Goal: Navigation & Orientation: Find specific page/section

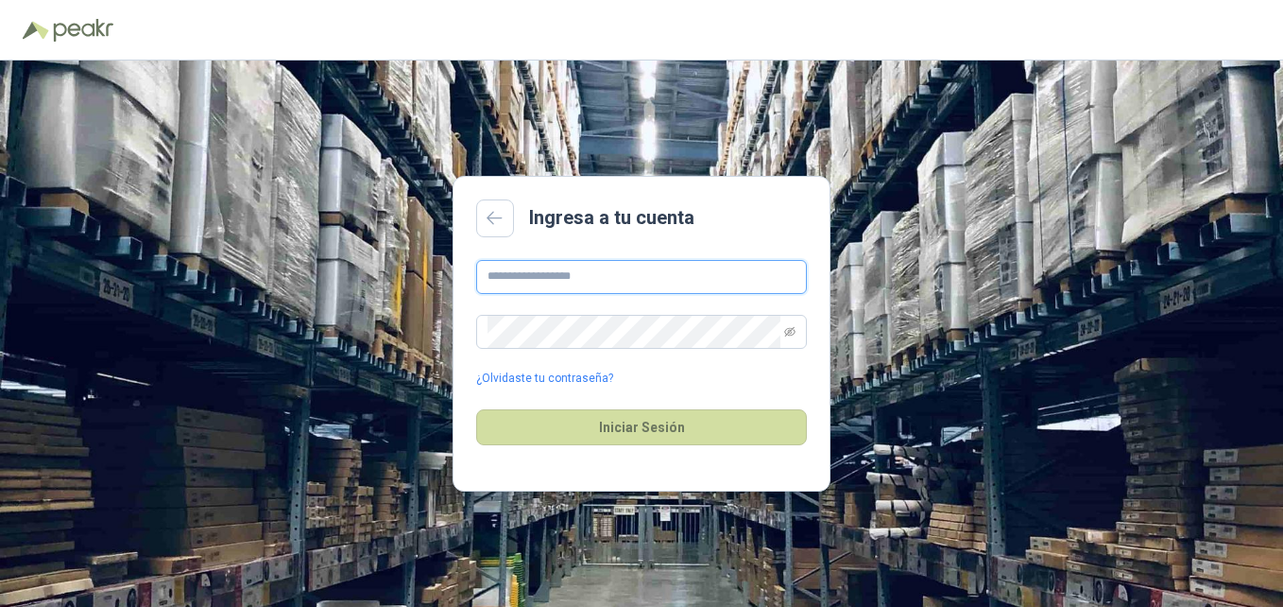
click at [577, 272] on input "text" at bounding box center [641, 277] width 331 height 34
type input "**********"
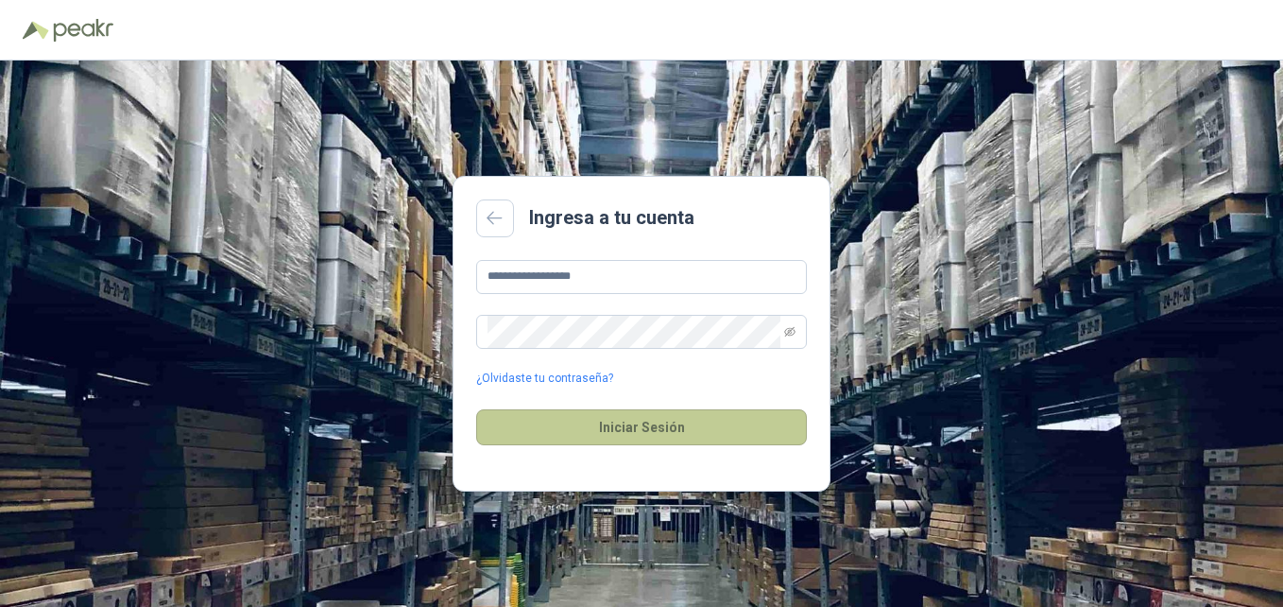
click at [670, 423] on button "Iniciar Sesión" at bounding box center [641, 427] width 331 height 36
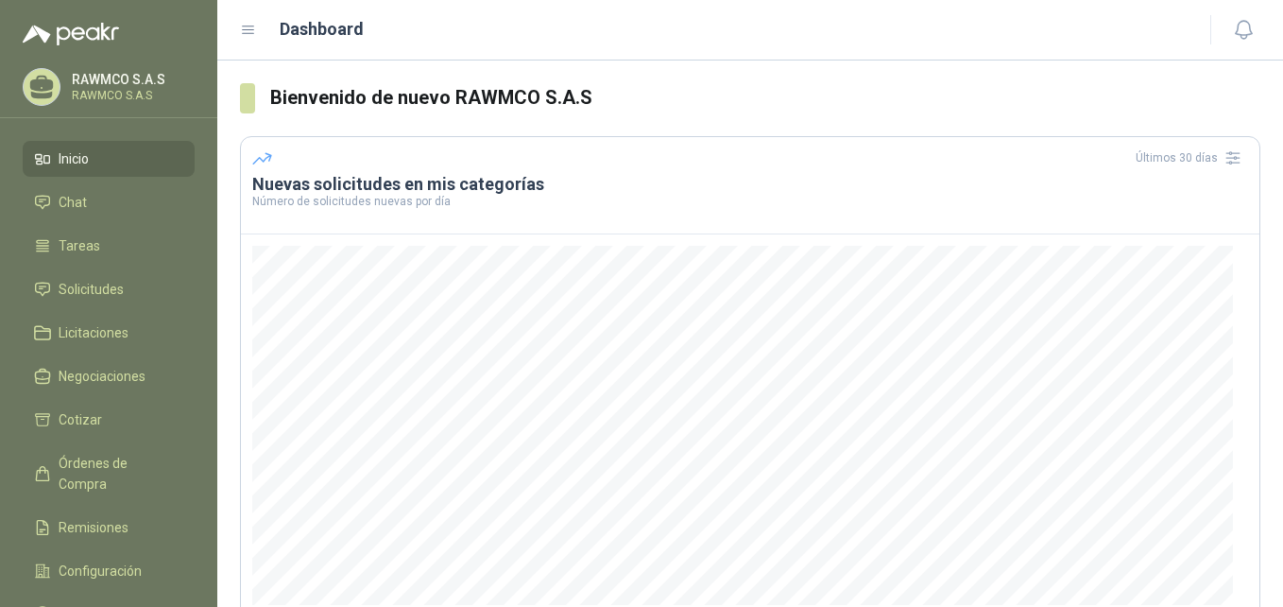
click at [612, 41] on div "Dashboard" at bounding box center [714, 29] width 948 height 26
click at [95, 290] on span "Solicitudes" at bounding box center [91, 289] width 65 height 21
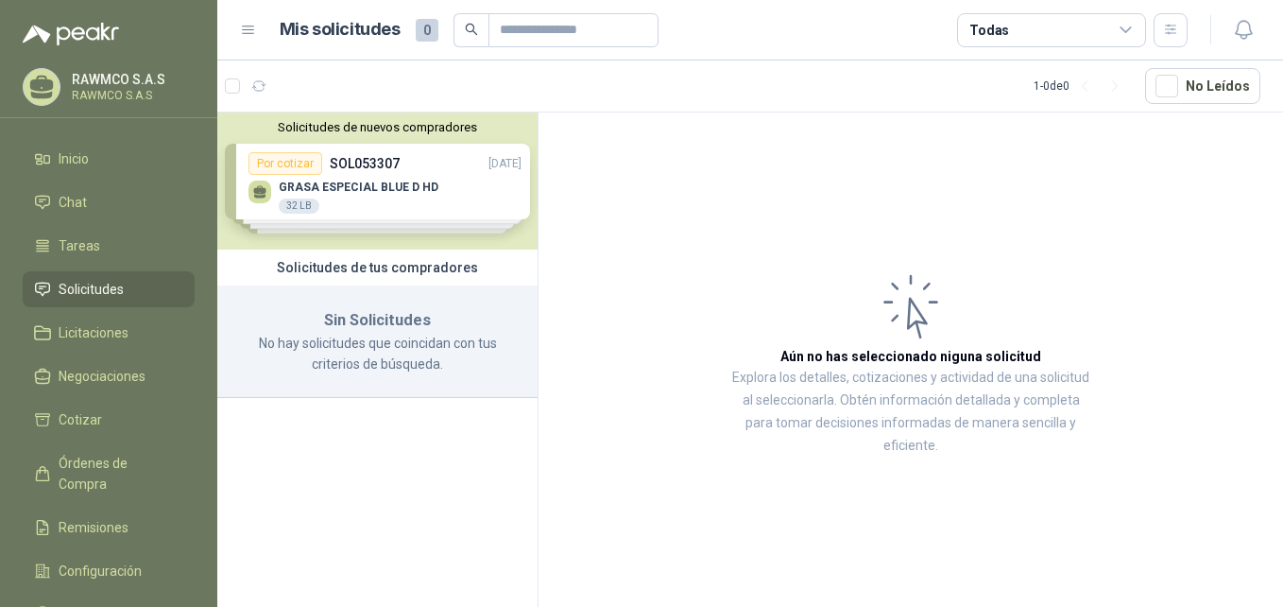
click at [369, 194] on div "Solicitudes de nuevos compradores Por cotizar SOL053307 [DATE] GRASA ESPECIAL B…" at bounding box center [377, 180] width 320 height 137
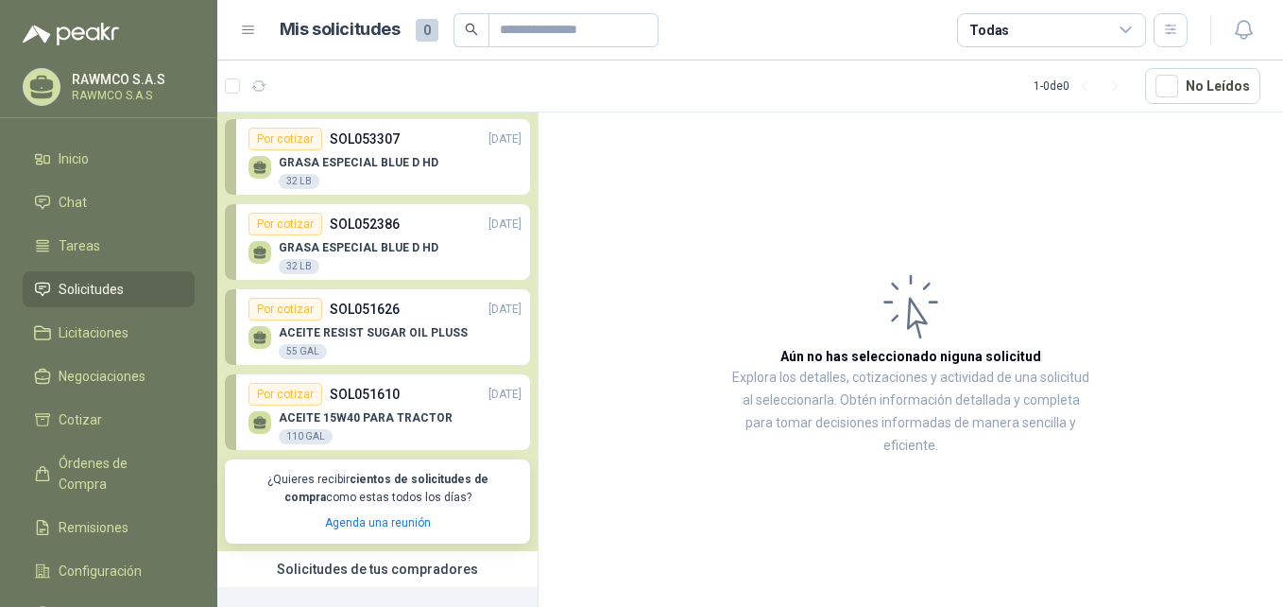
scroll to position [94, 0]
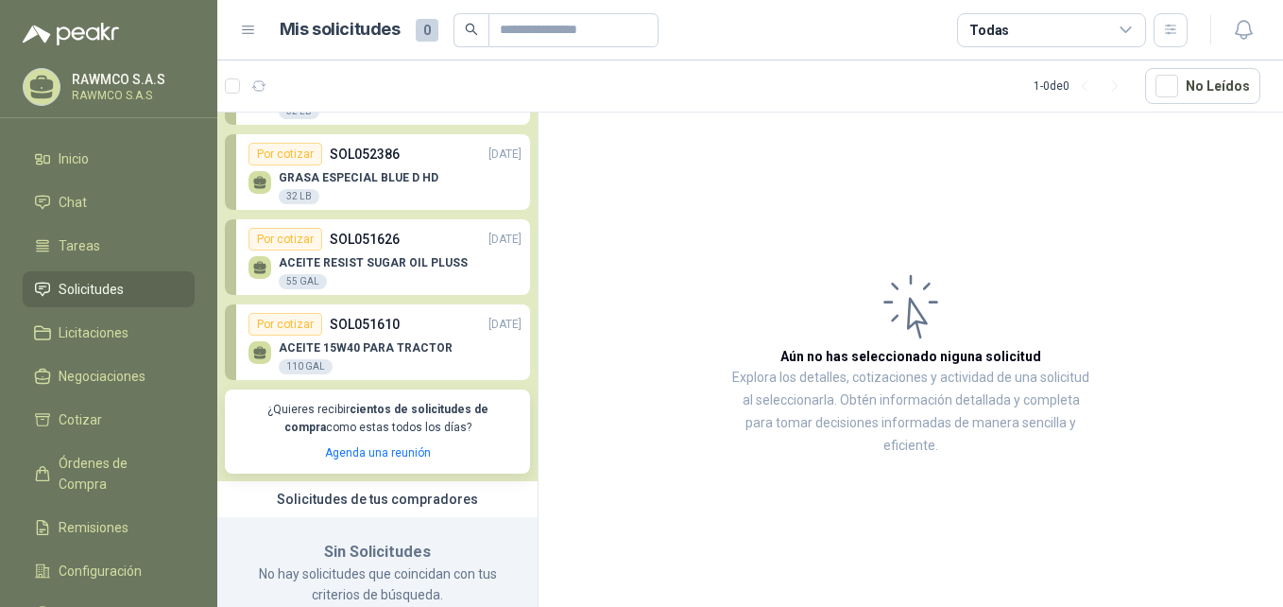
click at [397, 349] on p "ACEITE 15W40 PARA TRACTOR" at bounding box center [366, 347] width 174 height 13
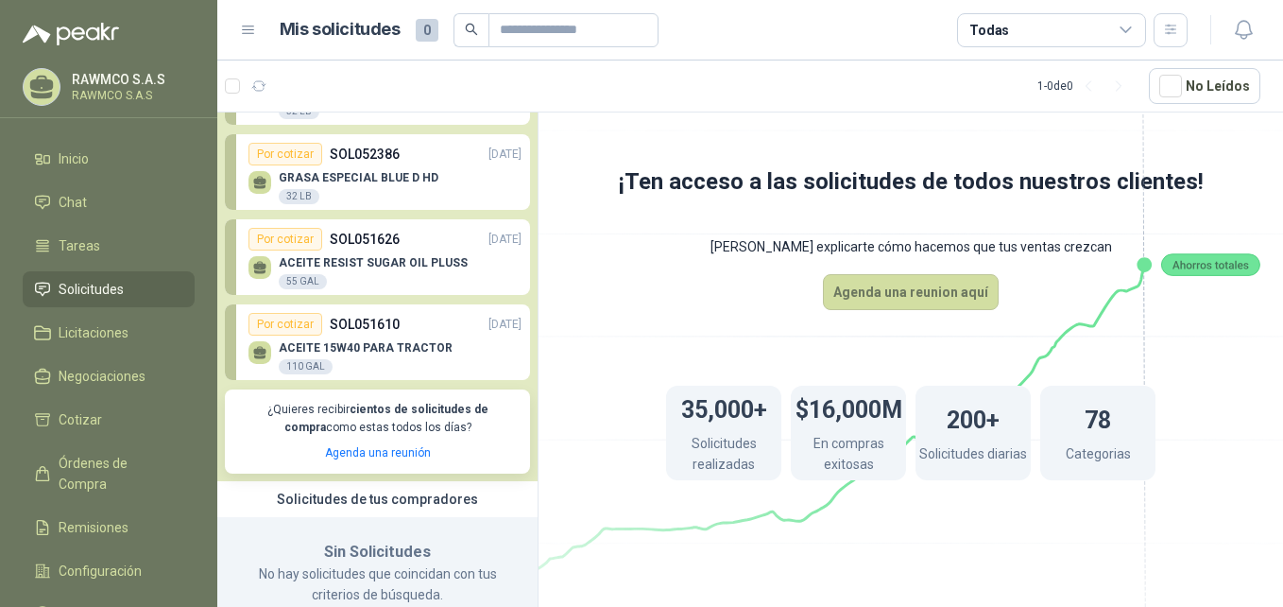
click at [281, 321] on div "Por cotizar" at bounding box center [286, 324] width 74 height 23
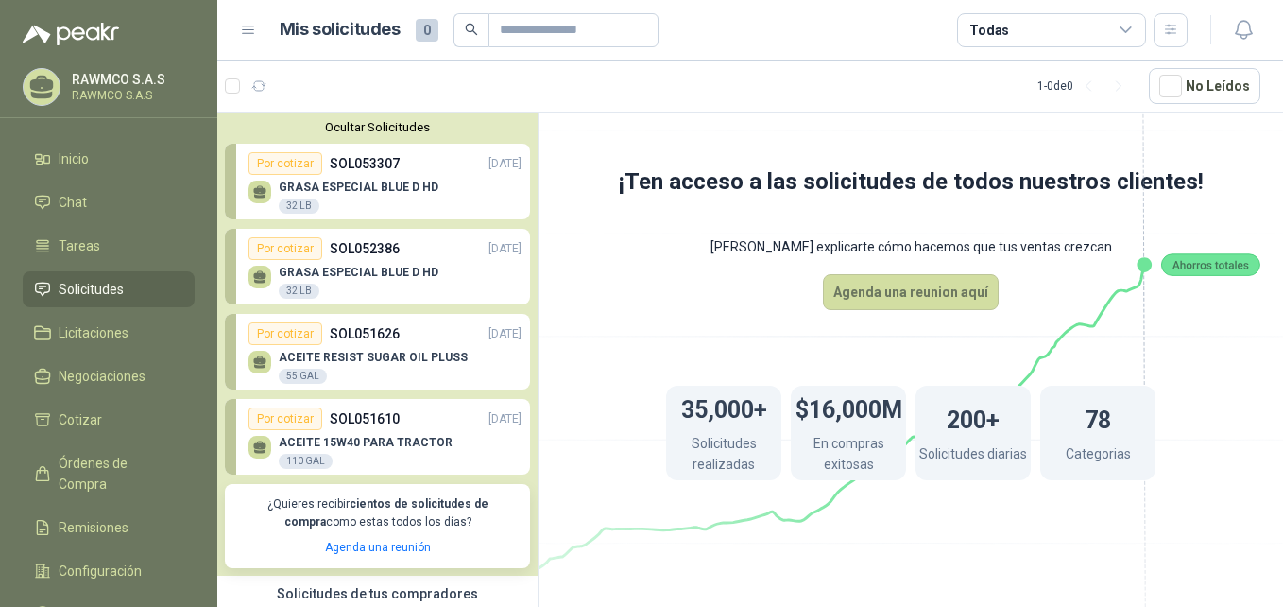
click at [300, 319] on link "Por cotizar SOL051626 [DATE] ACEITE RESIST SUGAR OIL PLUSS 55 GAL" at bounding box center [377, 352] width 305 height 76
click at [350, 280] on div "GRASA ESPECIAL BLUE D HD 32 LB" at bounding box center [359, 283] width 160 height 34
click at [349, 272] on p "GRASA ESPECIAL BLUE D HD" at bounding box center [359, 272] width 160 height 13
click at [280, 248] on div "Por cotizar" at bounding box center [286, 248] width 74 height 23
click at [305, 287] on div "32 LB" at bounding box center [299, 290] width 41 height 15
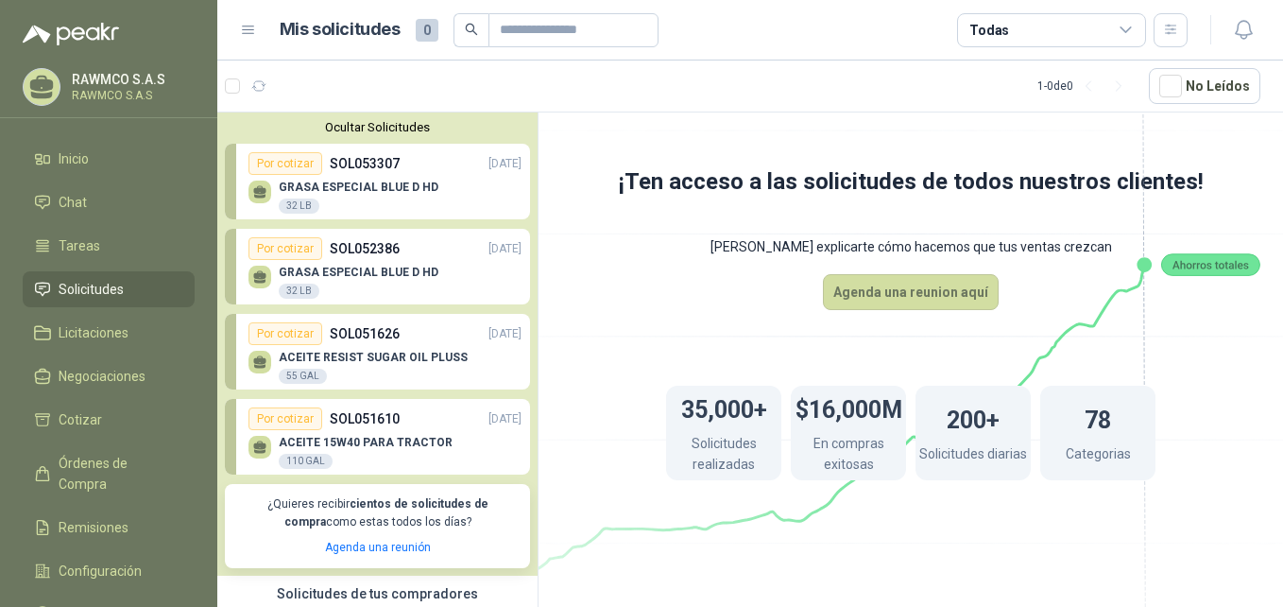
click at [261, 275] on icon at bounding box center [259, 274] width 13 height 9
click at [372, 246] on p "SOL052386" at bounding box center [365, 248] width 70 height 21
click at [372, 187] on p "GRASA ESPECIAL BLUE D HD" at bounding box center [359, 186] width 160 height 13
click at [284, 169] on div "Por cotizar" at bounding box center [286, 163] width 74 height 23
click at [489, 165] on p "[DATE]" at bounding box center [505, 164] width 33 height 18
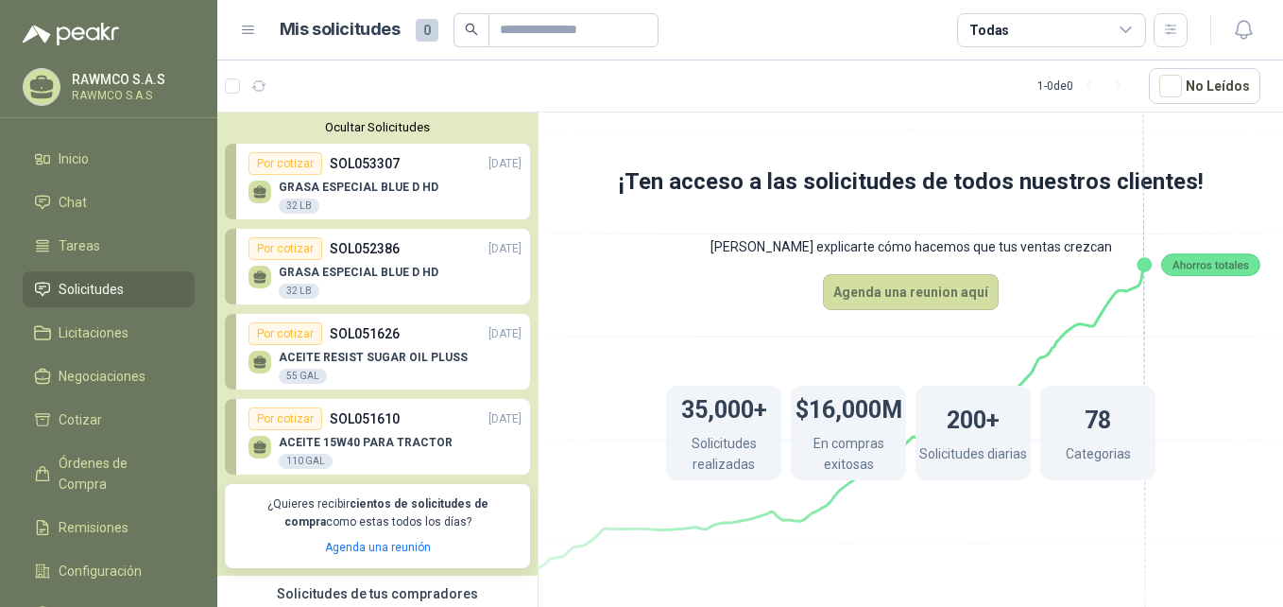
click at [348, 174] on p "SOL053307" at bounding box center [365, 163] width 70 height 21
click at [282, 206] on div "32 LB" at bounding box center [299, 205] width 41 height 15
click at [97, 241] on span "Tareas" at bounding box center [80, 245] width 42 height 21
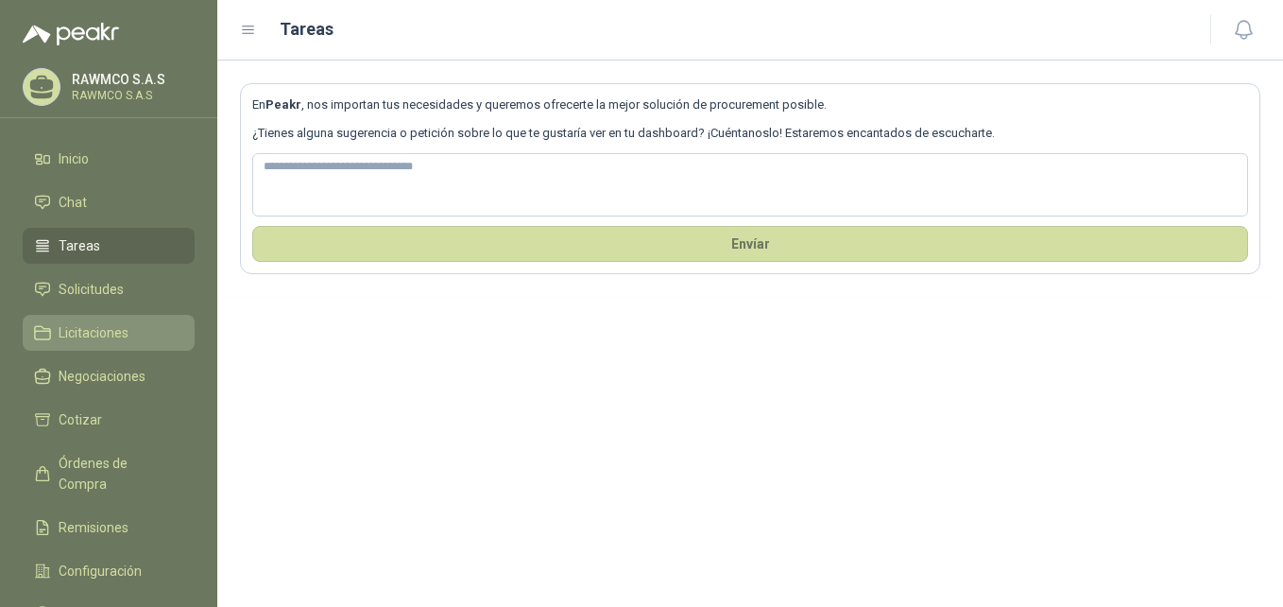
click at [99, 331] on span "Licitaciones" at bounding box center [94, 332] width 70 height 21
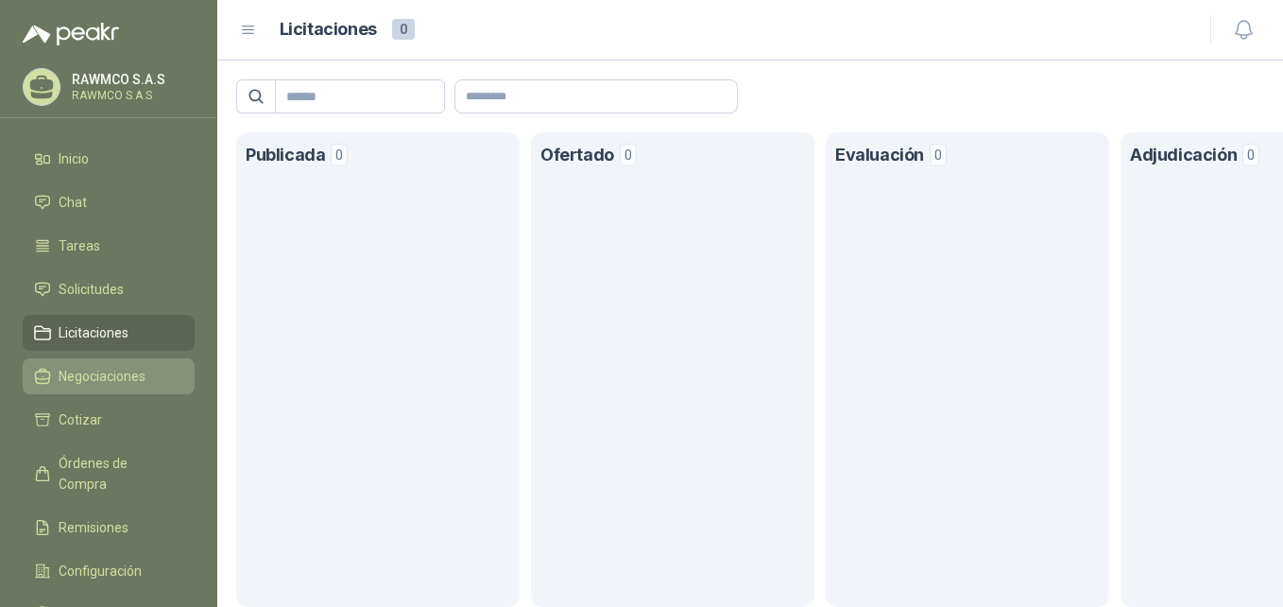
click at [99, 366] on span "Negociaciones" at bounding box center [102, 376] width 87 height 21
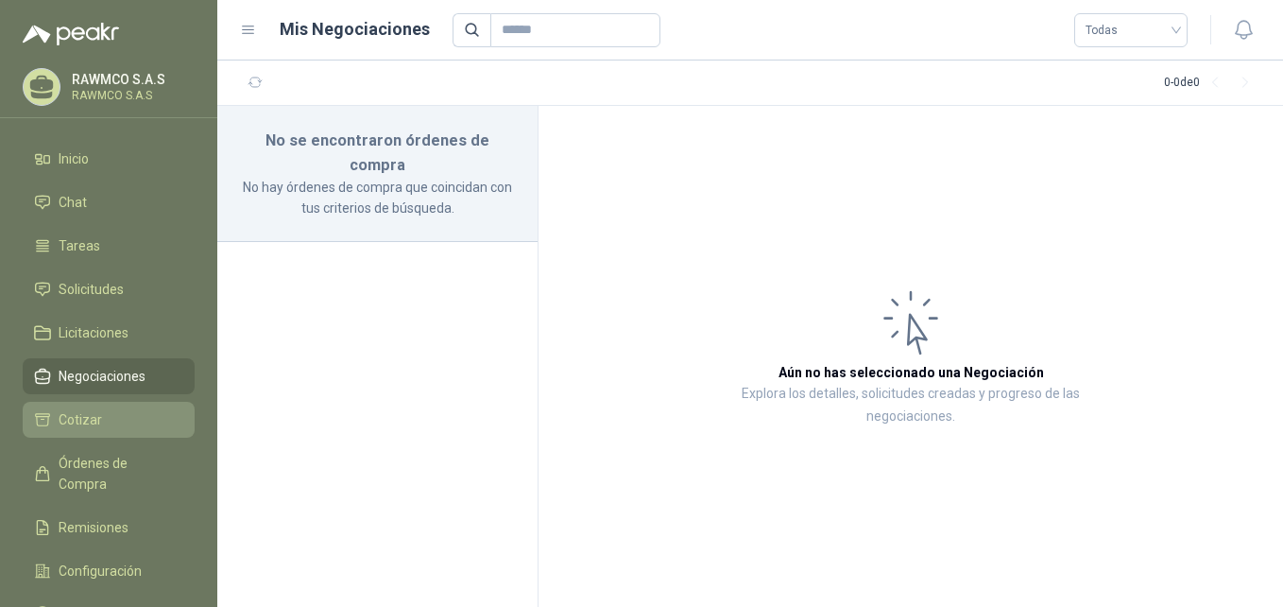
click at [94, 416] on span "Cotizar" at bounding box center [80, 419] width 43 height 21
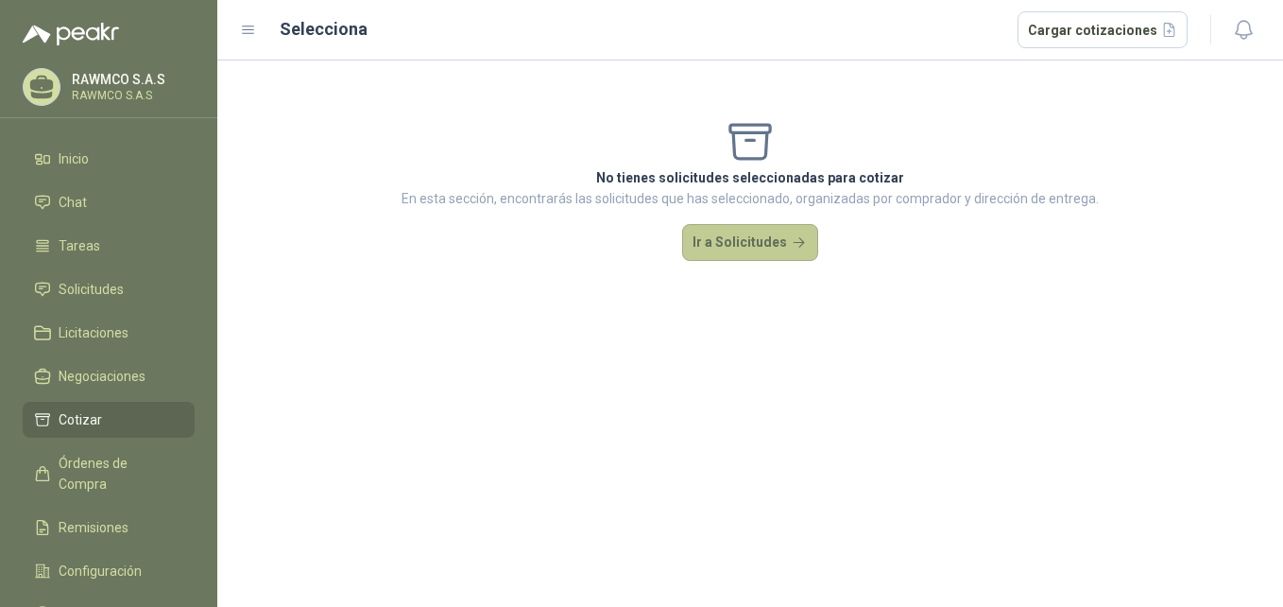
click at [766, 243] on button "Ir a Solicitudes" at bounding box center [750, 243] width 136 height 38
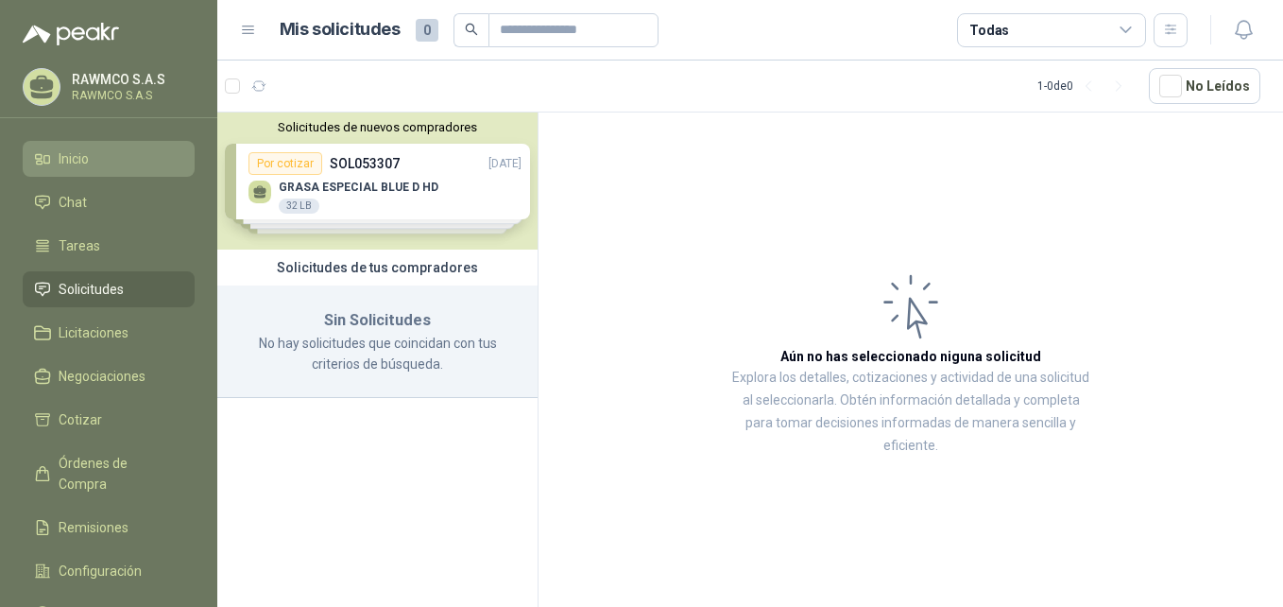
click at [66, 144] on link "Inicio" at bounding box center [109, 159] width 172 height 36
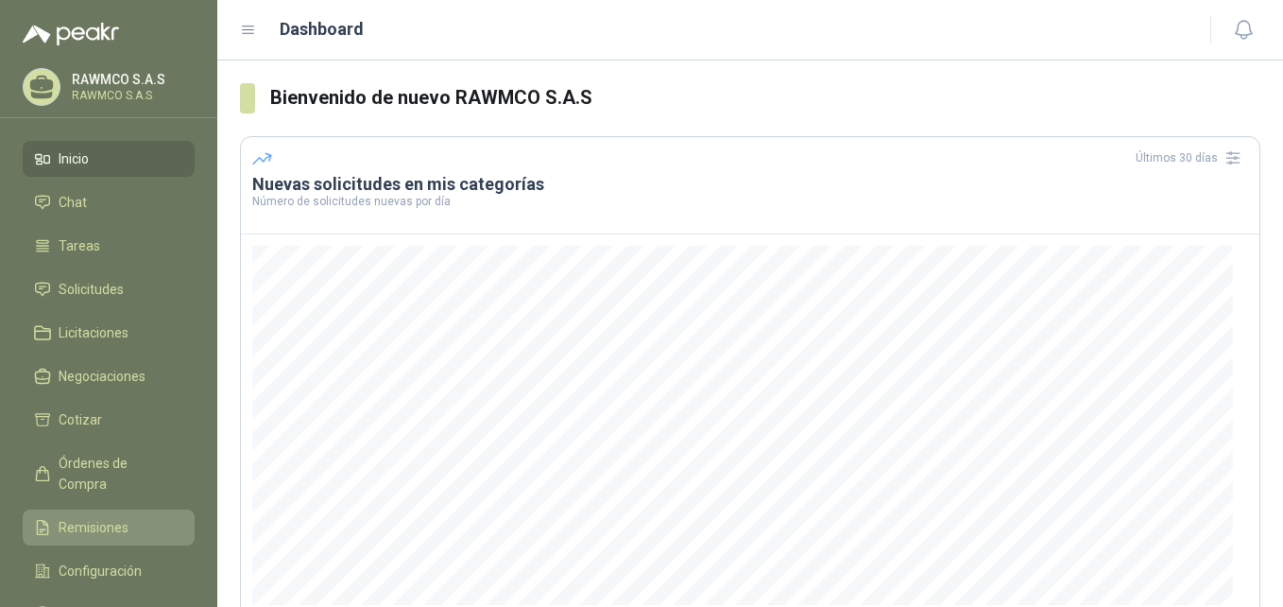
click at [121, 517] on span "Remisiones" at bounding box center [94, 527] width 70 height 21
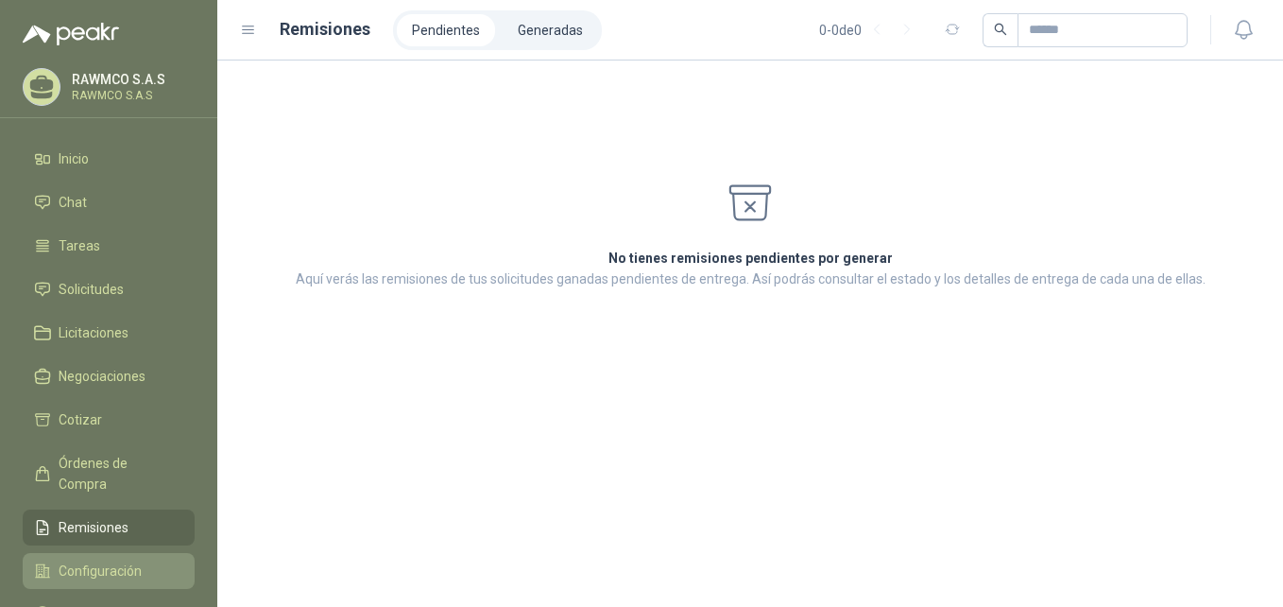
click at [98, 560] on span "Configuración" at bounding box center [100, 570] width 83 height 21
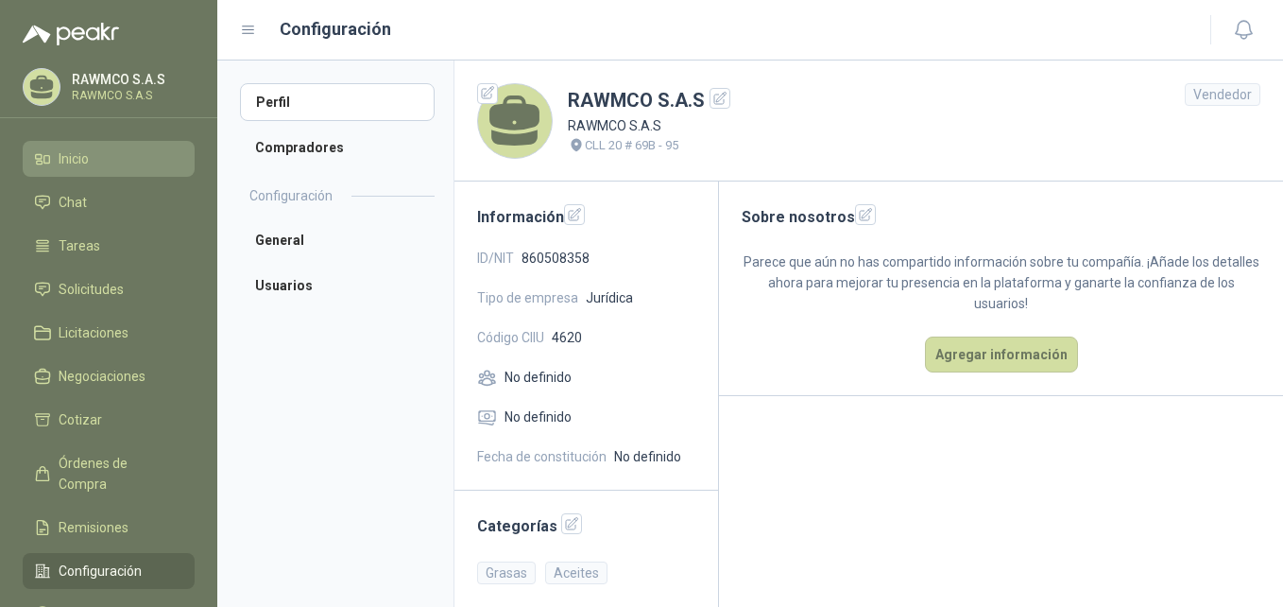
click at [104, 159] on li "Inicio" at bounding box center [108, 158] width 149 height 21
